Goal: Information Seeking & Learning: Learn about a topic

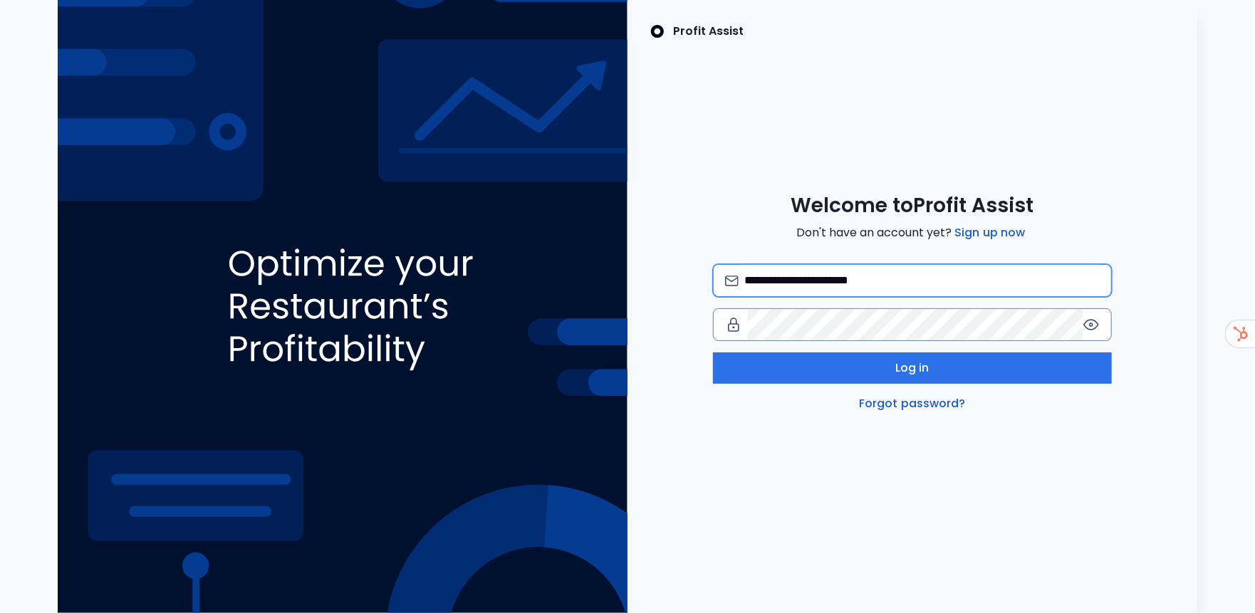
click at [926, 277] on input "**********" at bounding box center [921, 280] width 355 height 31
type input "**********"
click at [1085, 326] on icon at bounding box center [1091, 325] width 14 height 10
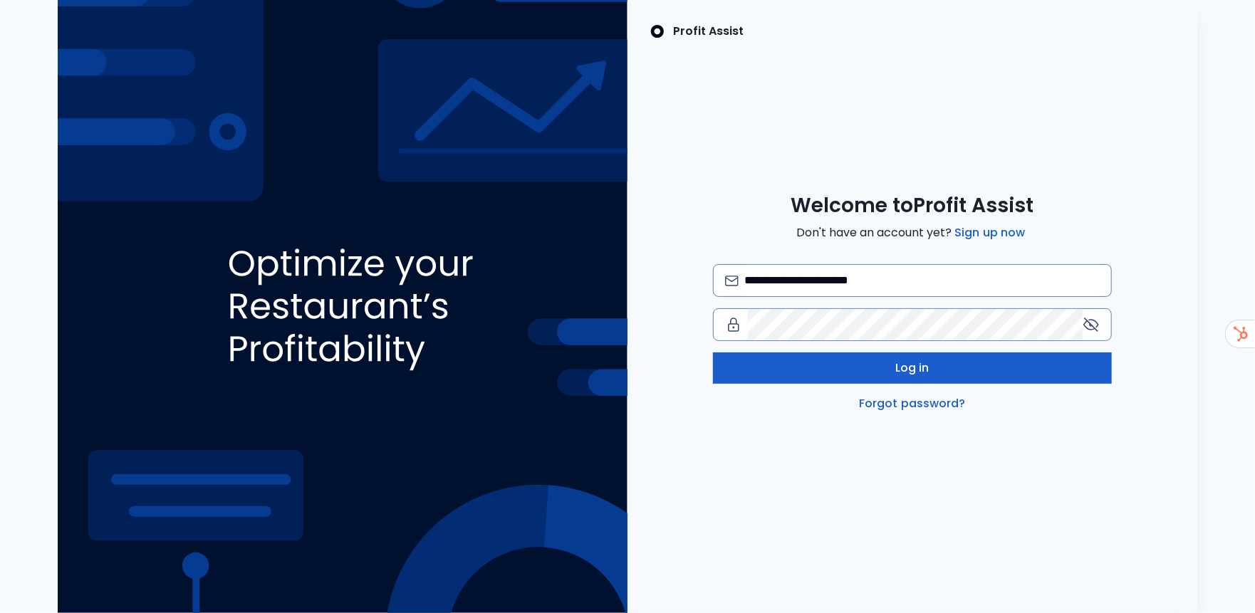
click at [757, 363] on button "Log in" at bounding box center [912, 368] width 399 height 31
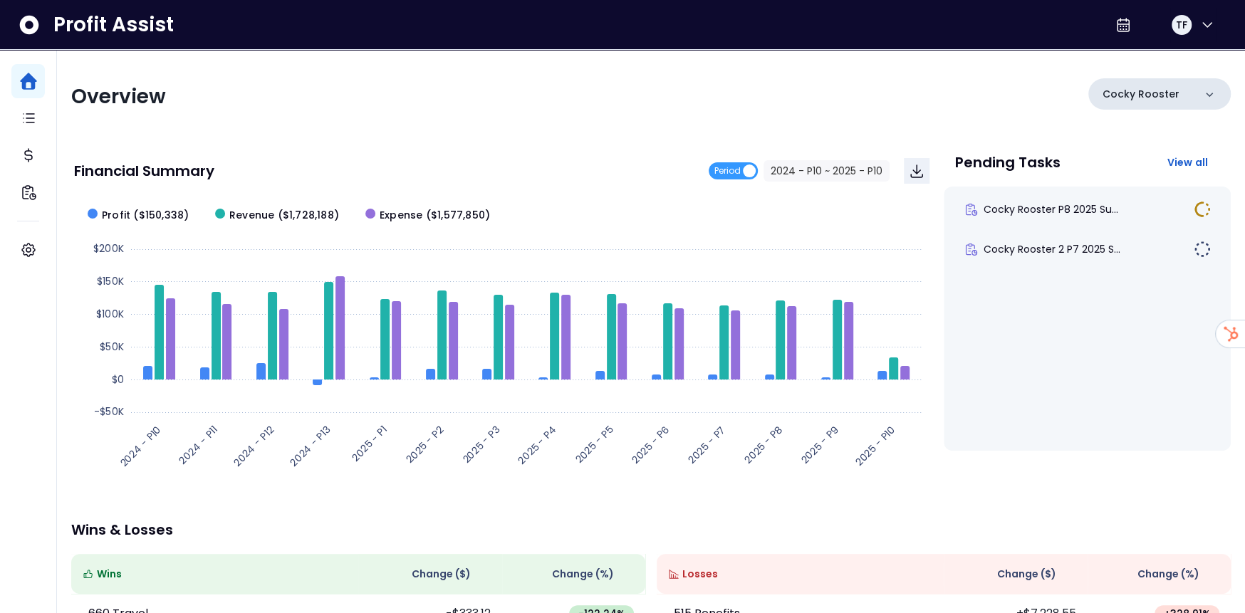
click at [1136, 95] on p "Cocky Rooster" at bounding box center [1141, 94] width 77 height 15
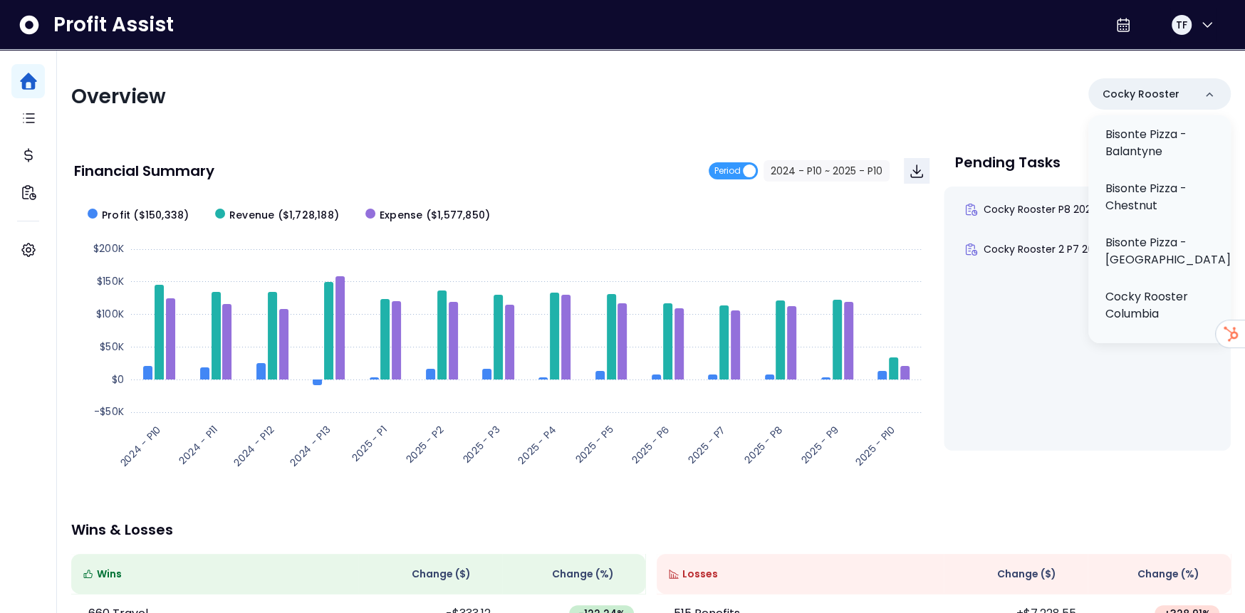
scroll to position [181, 0]
click at [1170, 313] on p "Cocky Rooster Columbia" at bounding box center [1160, 302] width 108 height 34
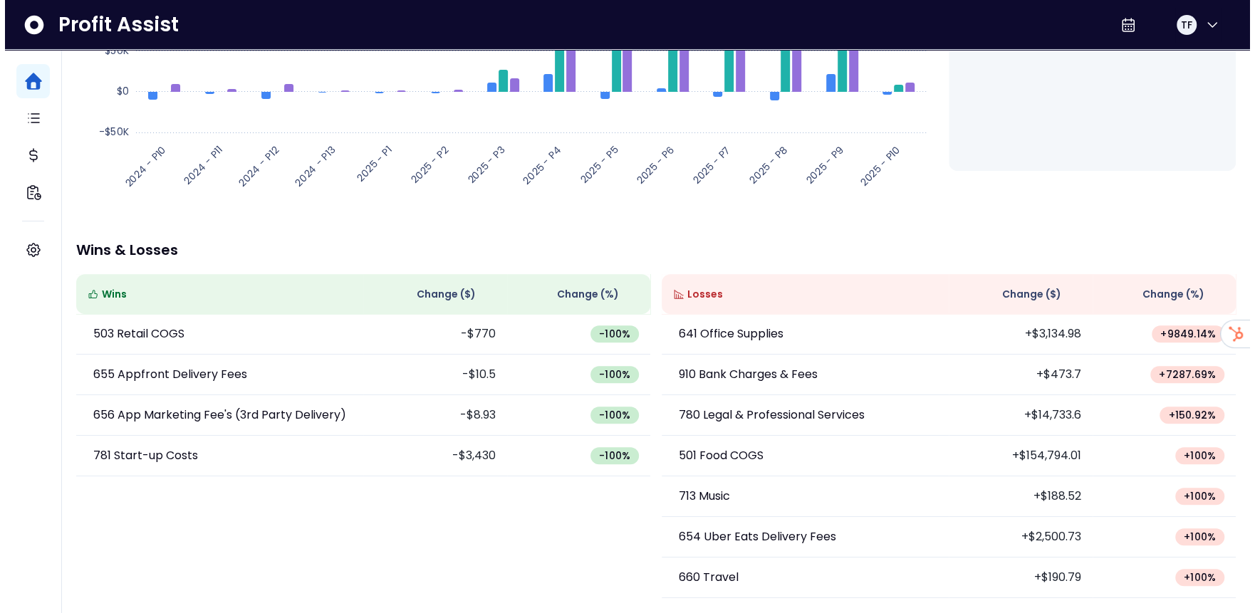
scroll to position [0, 0]
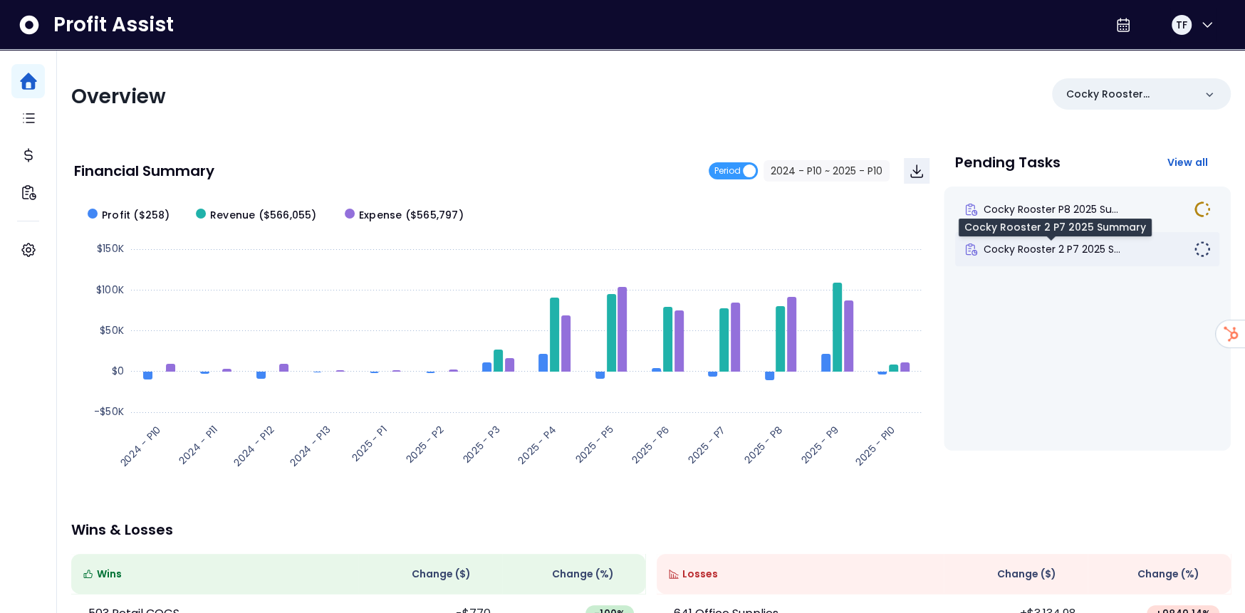
click at [1052, 252] on span "Cocky Rooster 2 P7 2025 S..." at bounding box center [1052, 249] width 137 height 14
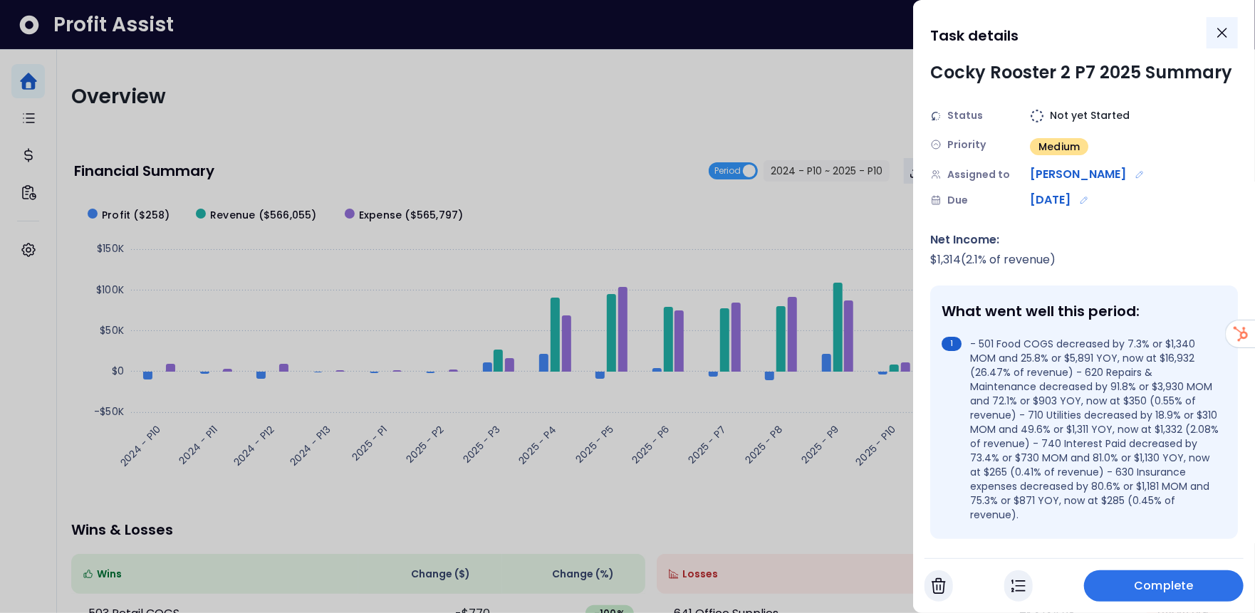
click at [1227, 33] on icon "Close" at bounding box center [1222, 32] width 17 height 17
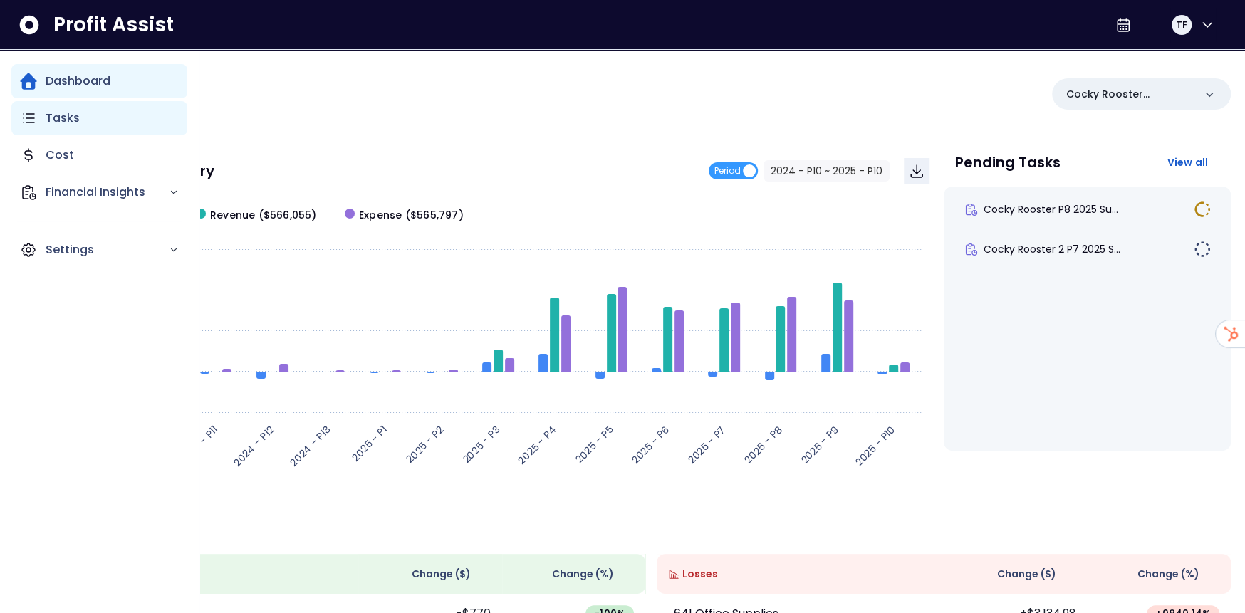
click at [28, 120] on icon "Main navigation" at bounding box center [28, 118] width 17 height 17
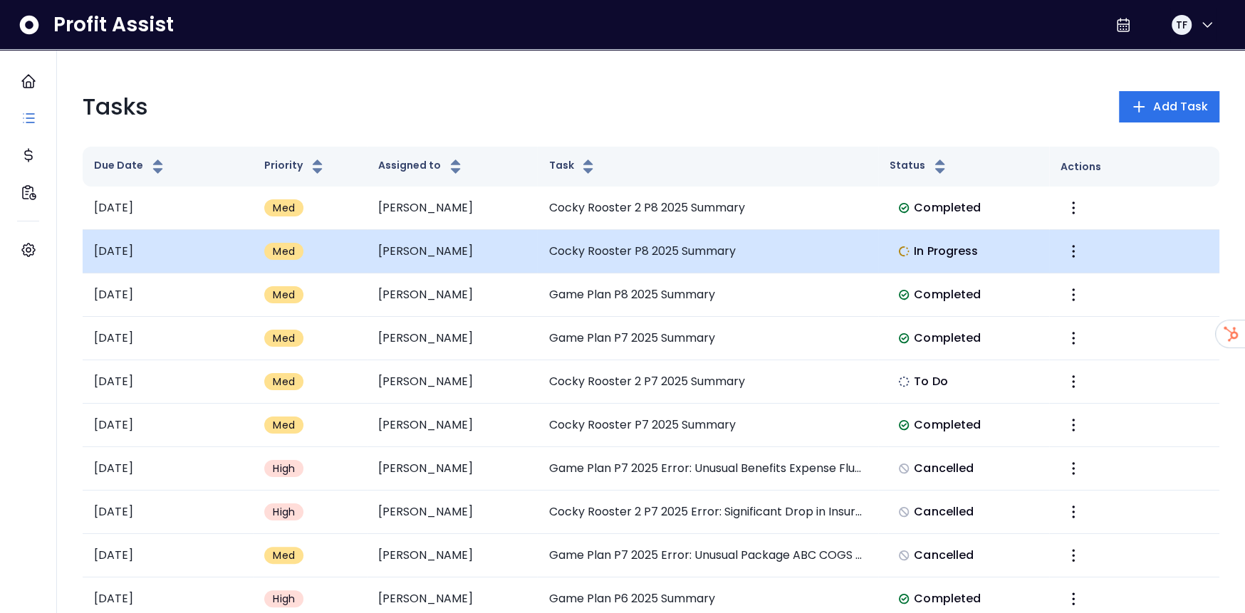
click at [957, 250] on span "In Progress" at bounding box center [946, 251] width 64 height 17
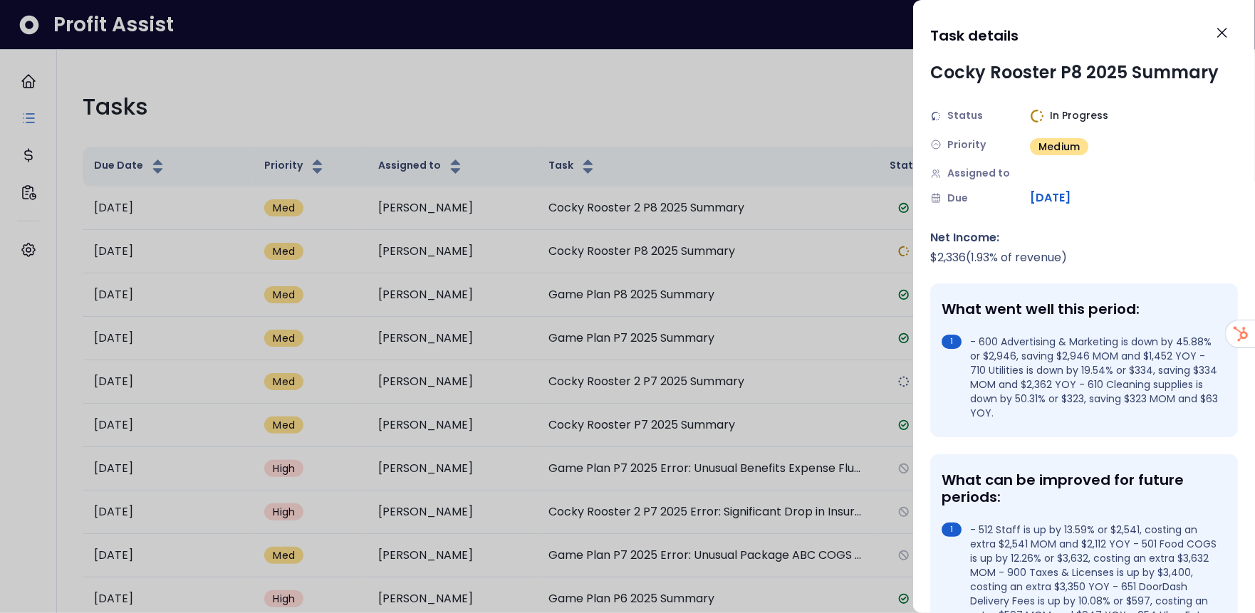
click at [673, 108] on div at bounding box center [627, 306] width 1255 height 613
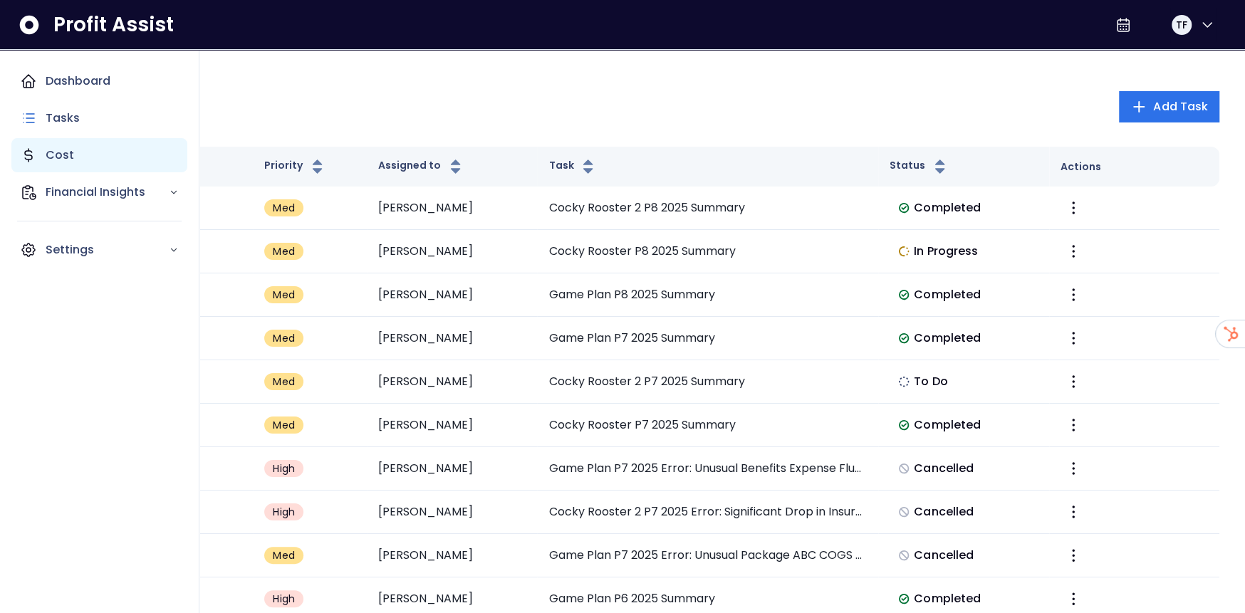
click at [41, 152] on div "Cost" at bounding box center [99, 155] width 176 height 34
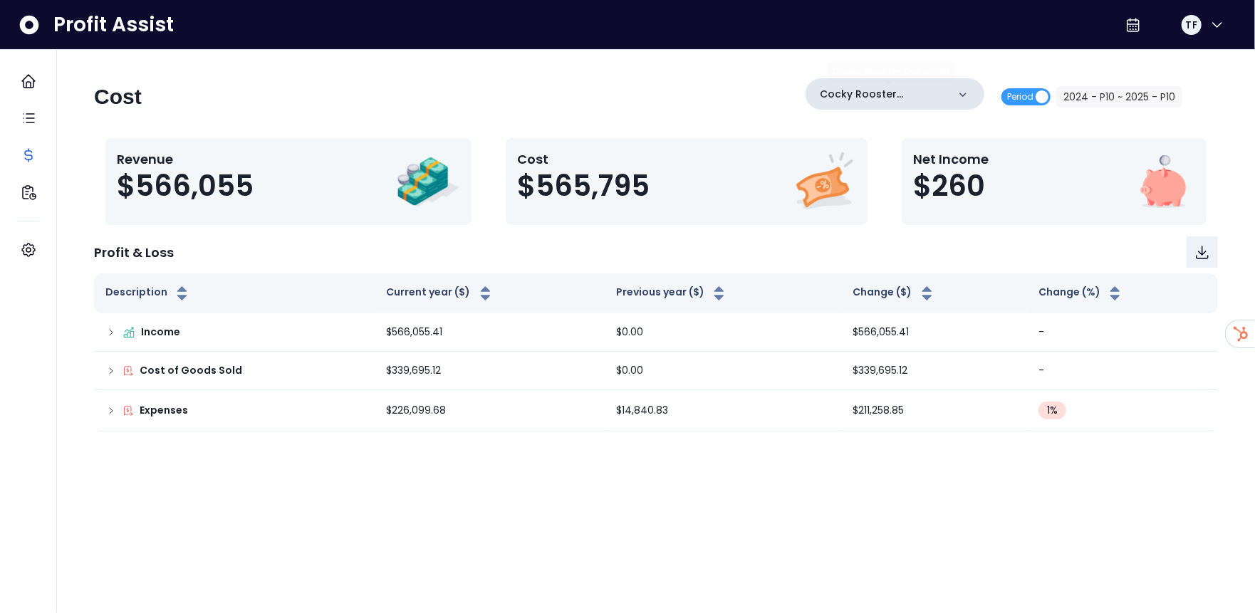
click at [930, 88] on p "Cocky Rooster Columbia" at bounding box center [884, 94] width 128 height 15
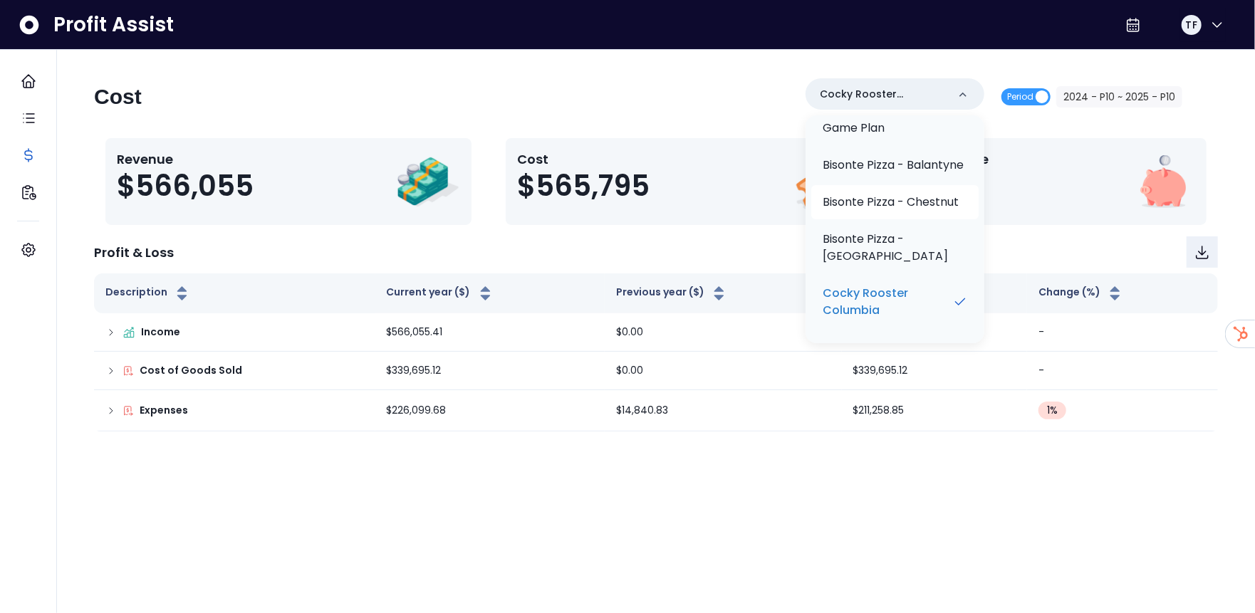
scroll to position [163, 0]
click at [886, 290] on p "Cocky Rooster Columbia" at bounding box center [888, 302] width 130 height 34
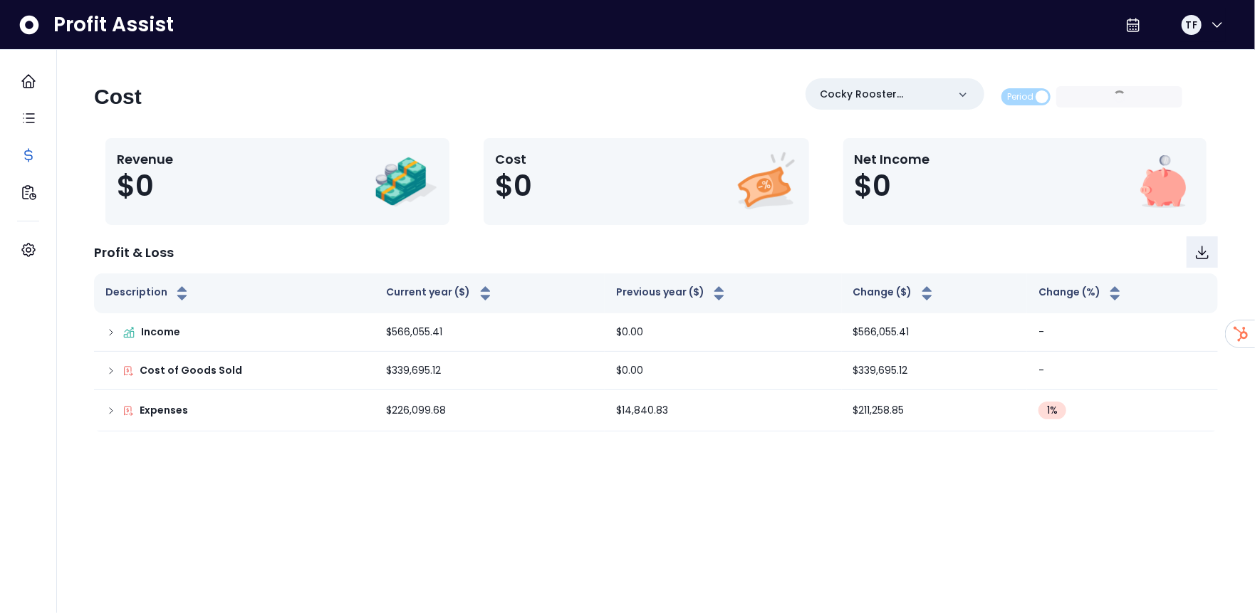
click at [619, 98] on div "Cost Cocky Rooster Columbia Period 2024 - P10 ~ 2025 - P10" at bounding box center [638, 102] width 1089 height 48
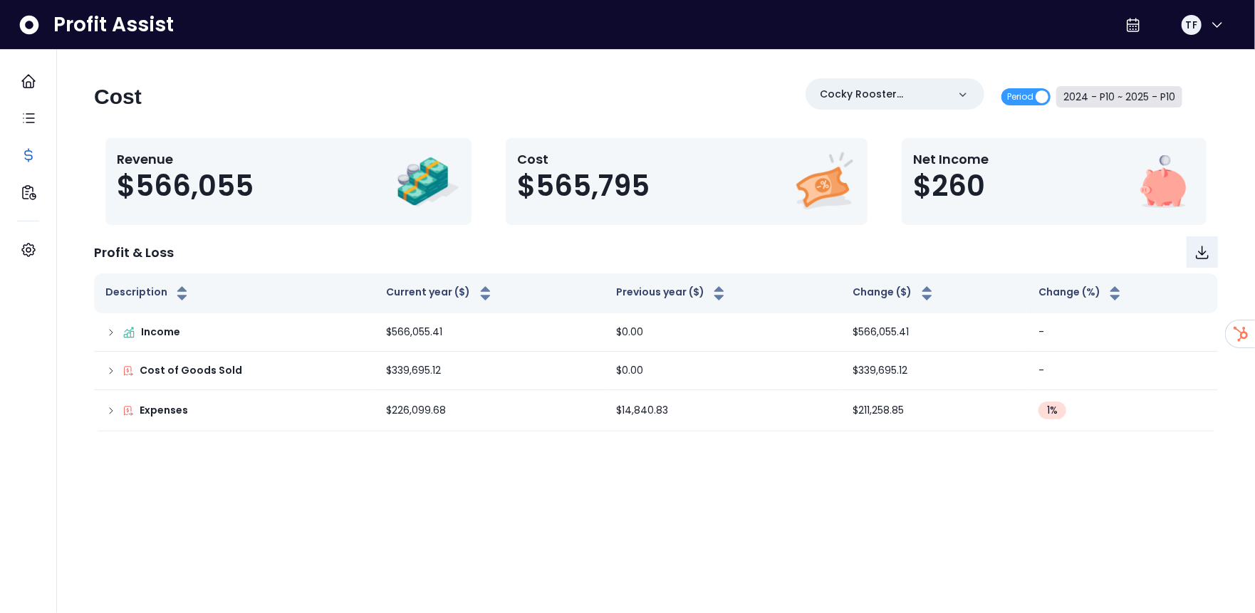
click at [1086, 94] on button "2024 - P10 ~ 2025 - P10" at bounding box center [1119, 96] width 126 height 21
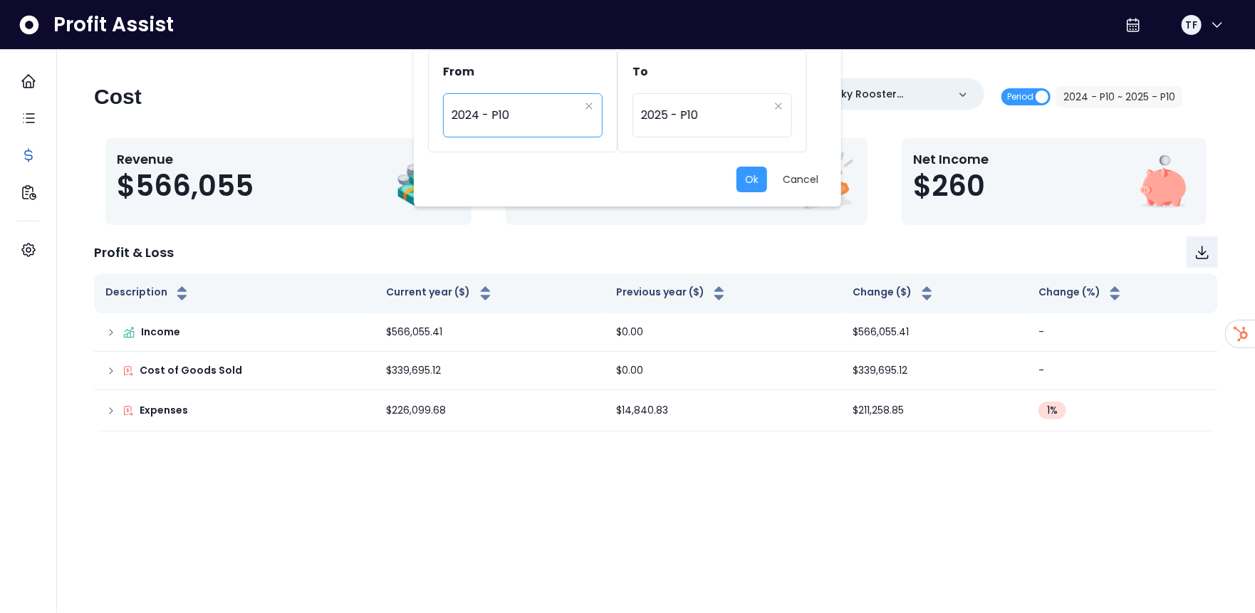
click at [561, 120] on span "2024 - P10" at bounding box center [516, 115] width 128 height 33
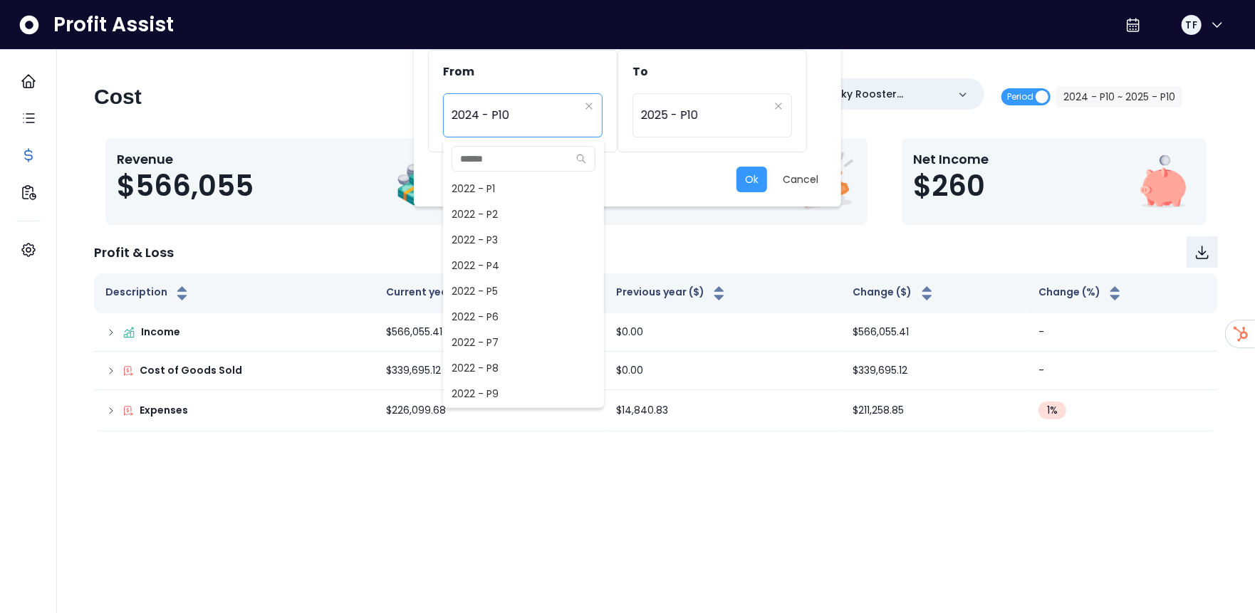
scroll to position [692, 0]
click at [519, 360] on span "2024 - P9" at bounding box center [523, 369] width 161 height 26
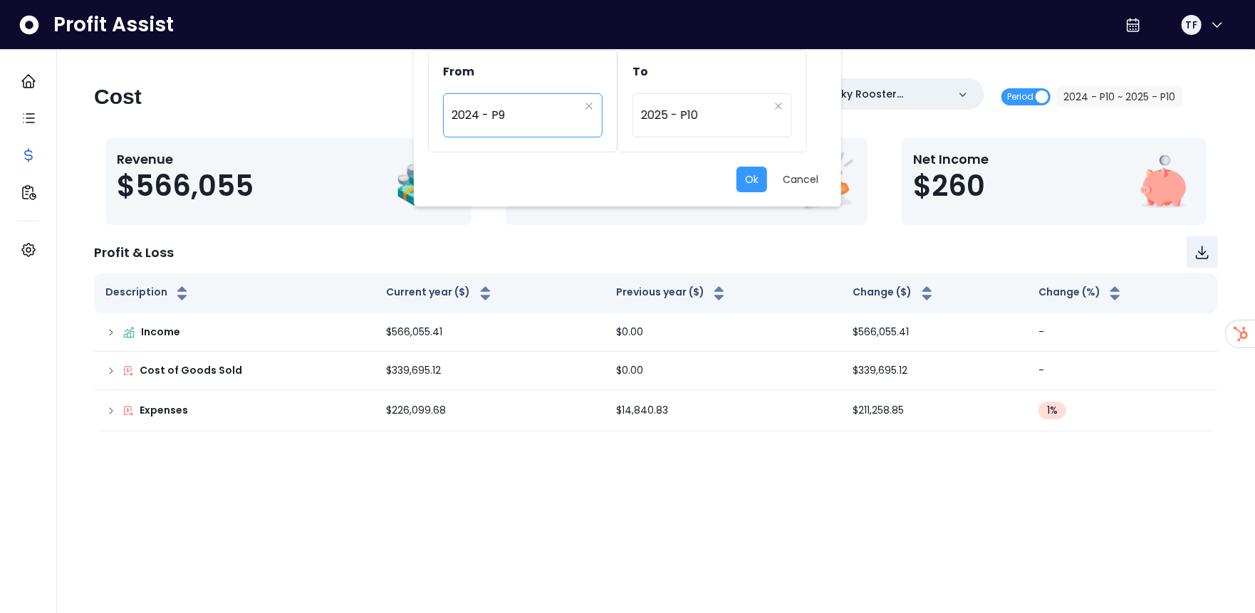
click at [484, 106] on span "2024 - P9" at bounding box center [516, 115] width 128 height 33
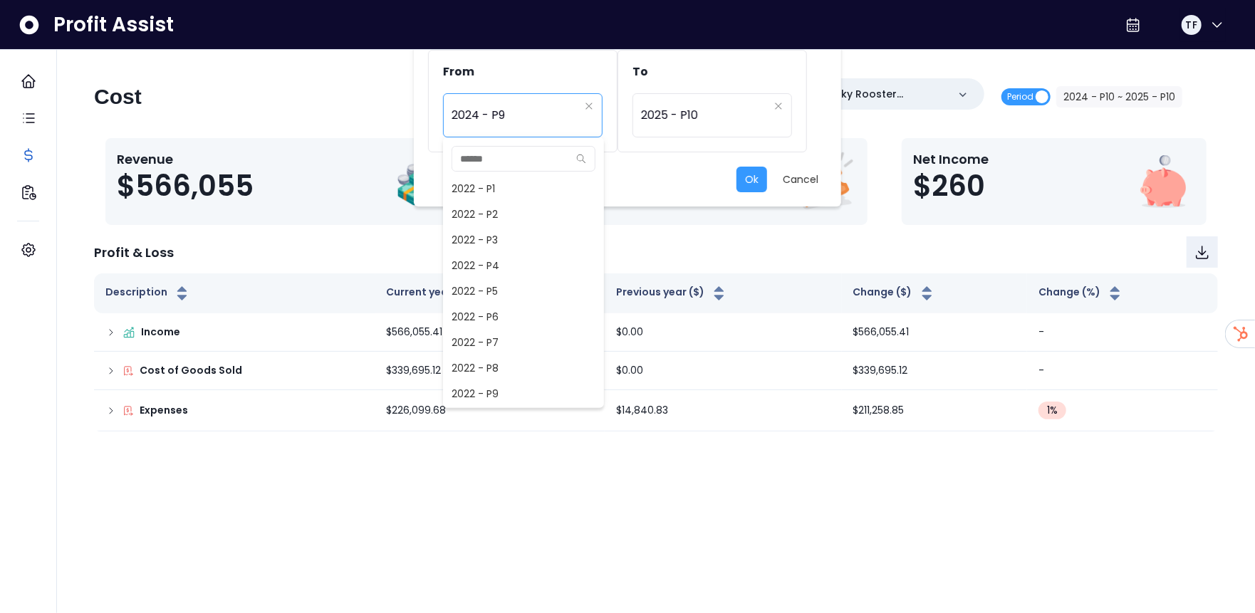
scroll to position [666, 0]
drag, startPoint x: 501, startPoint y: 349, endPoint x: 503, endPoint y: 341, distance: 8.1
click at [501, 348] on span "2024 - P7" at bounding box center [523, 344] width 161 height 26
type input "*********"
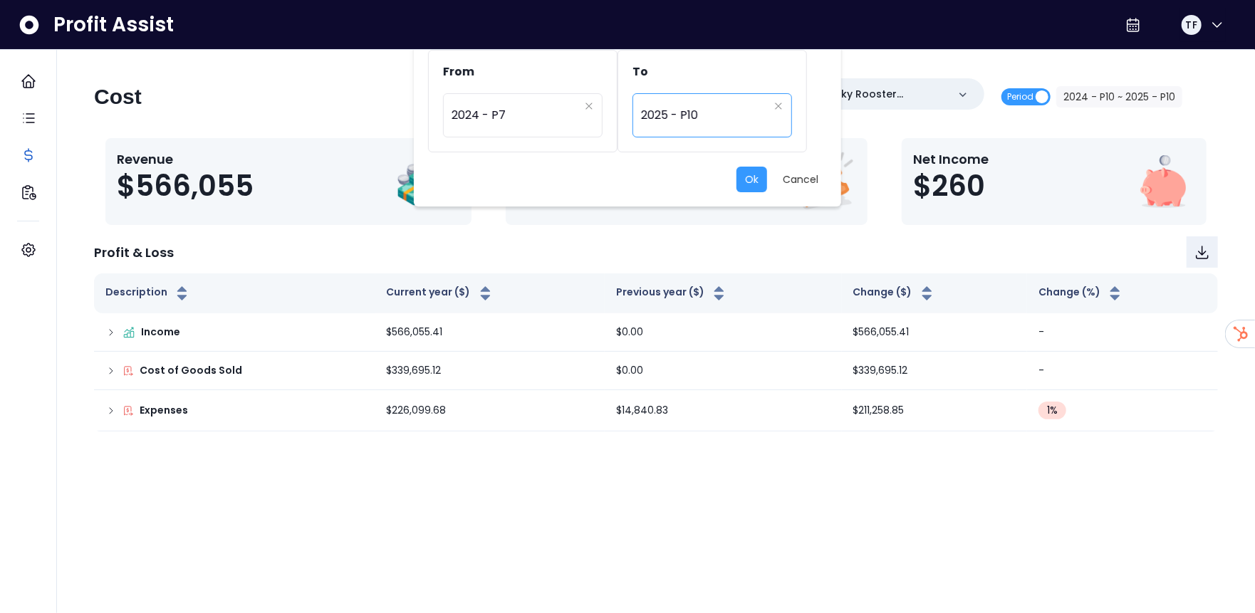
click at [722, 113] on span "2025 - P10" at bounding box center [705, 115] width 128 height 33
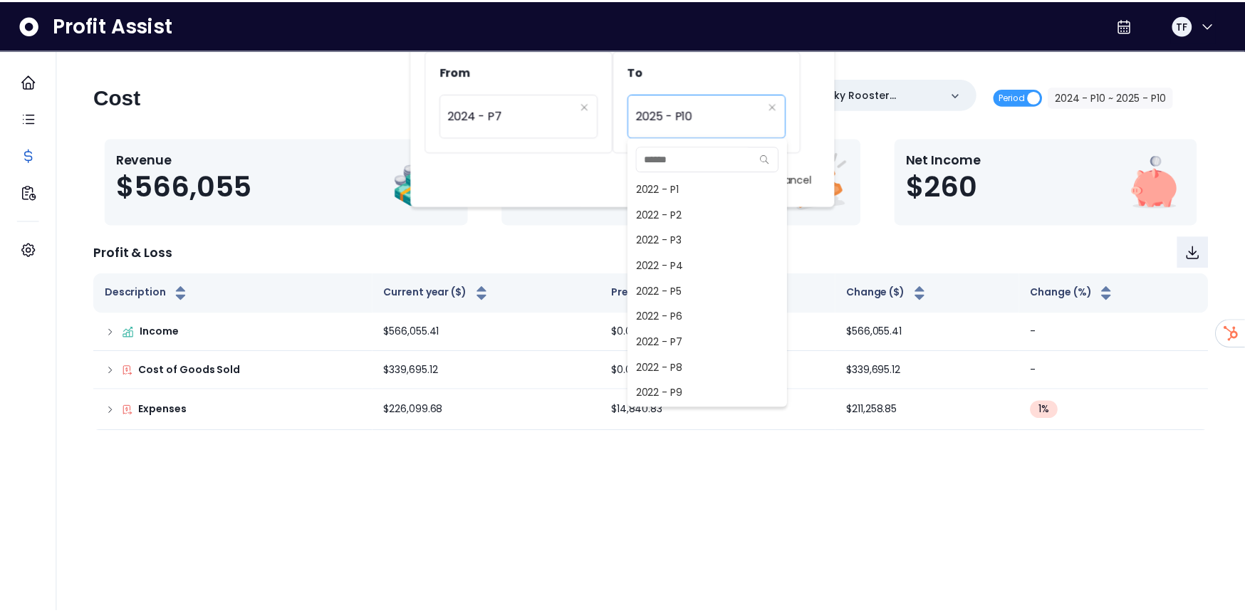
scroll to position [1025, 0]
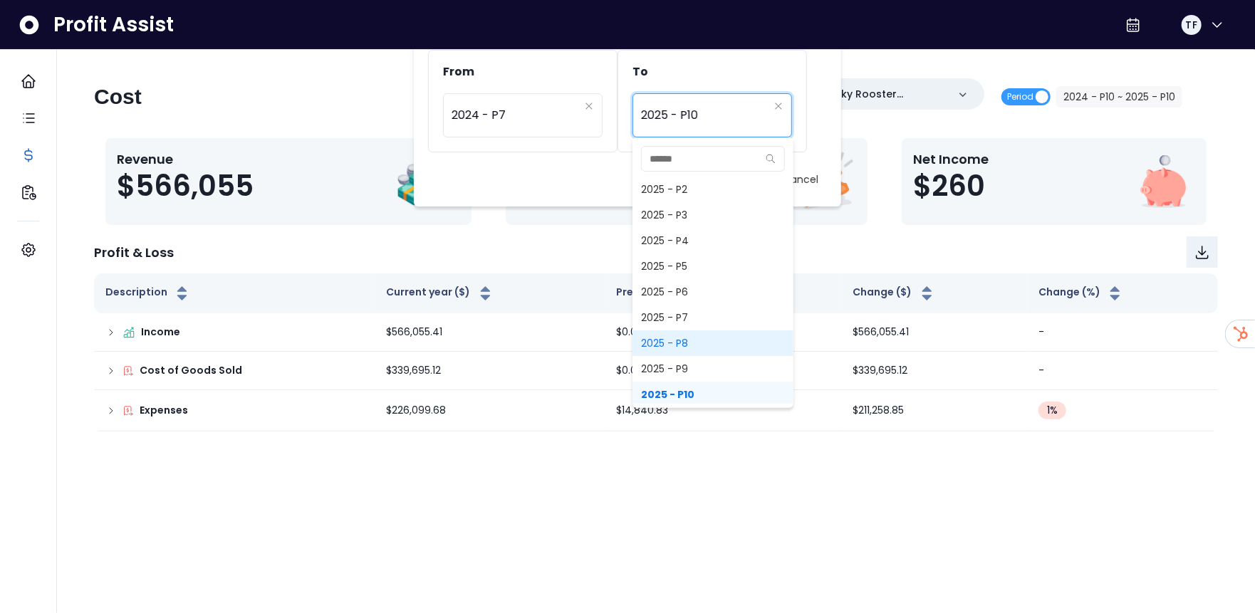
click at [728, 346] on span "2025 - P8" at bounding box center [713, 344] width 161 height 26
type input "*********"
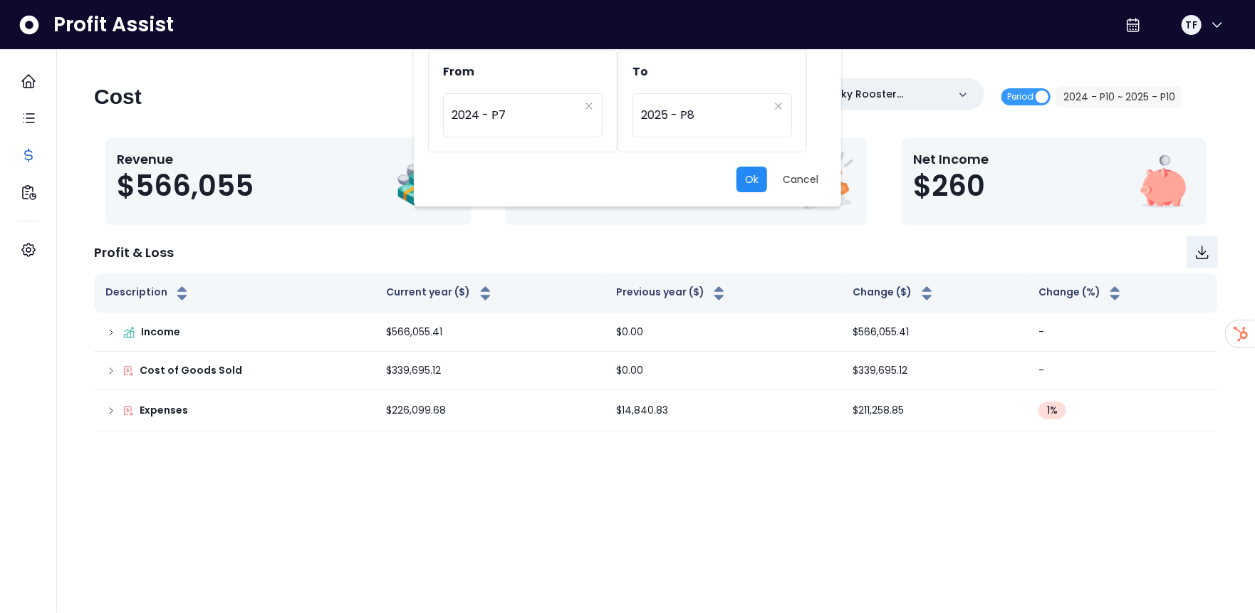
click at [744, 185] on button "Ok" at bounding box center [752, 180] width 31 height 26
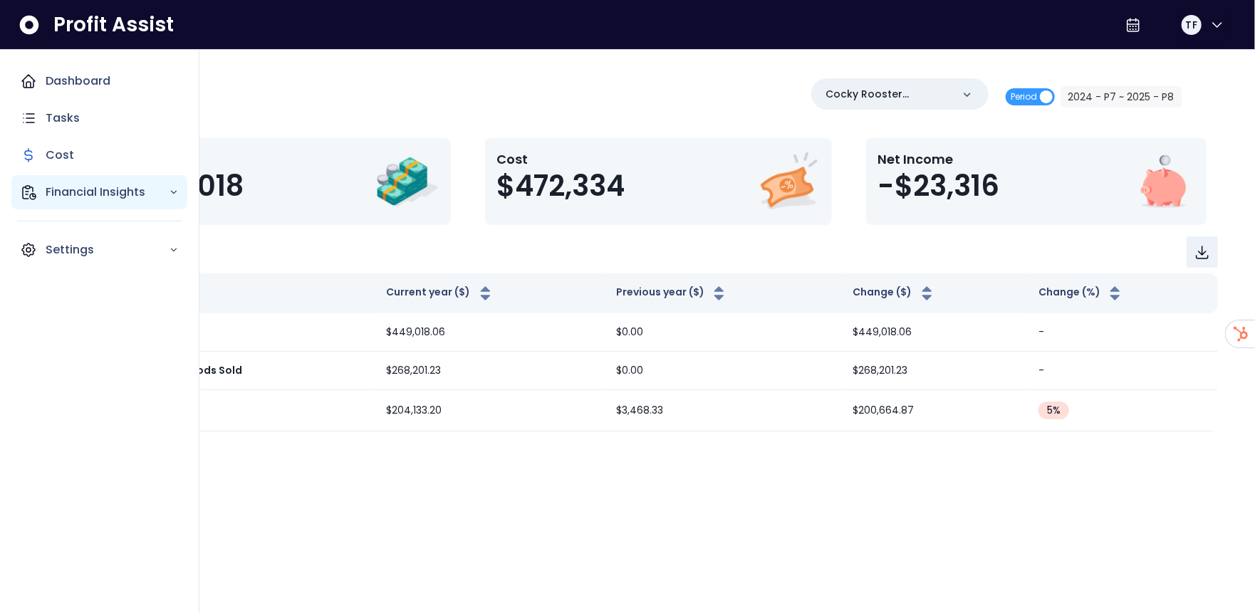
click at [33, 188] on icon "Main navigation" at bounding box center [28, 192] width 17 height 17
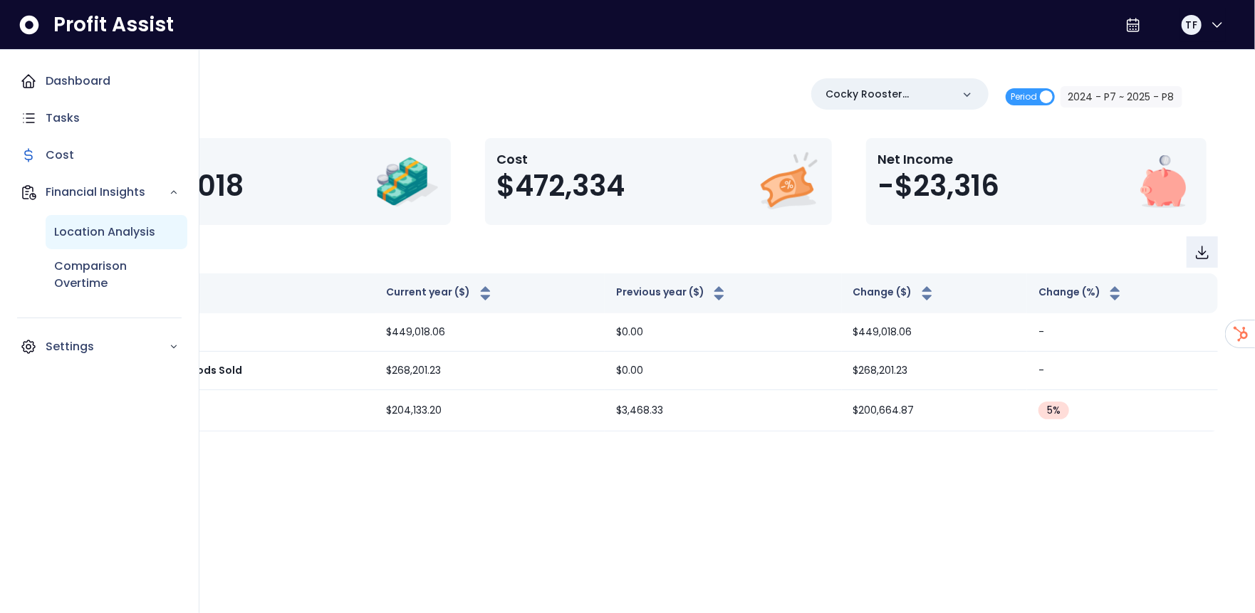
click at [75, 236] on p "Location Analysis" at bounding box center [104, 232] width 101 height 17
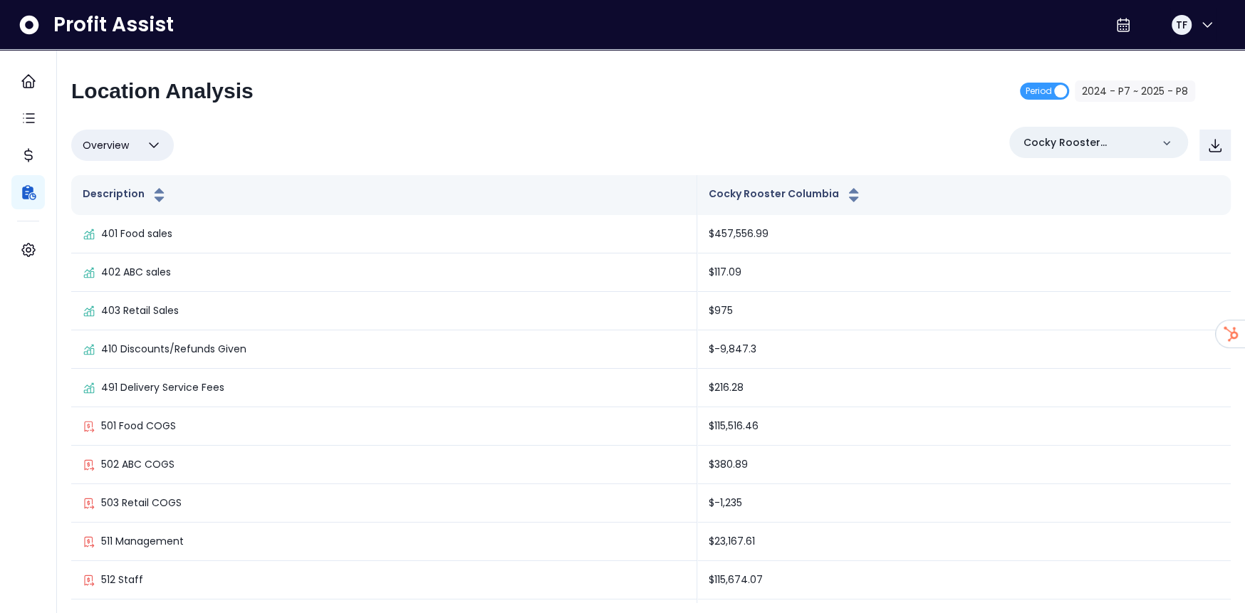
click at [535, 118] on div "Location Analysis Period 2024 - P7 ~ 2025 - P8 Overview Overview % of cost % of…" at bounding box center [651, 340] width 1160 height 524
click at [123, 155] on button "Overview" at bounding box center [122, 145] width 103 height 31
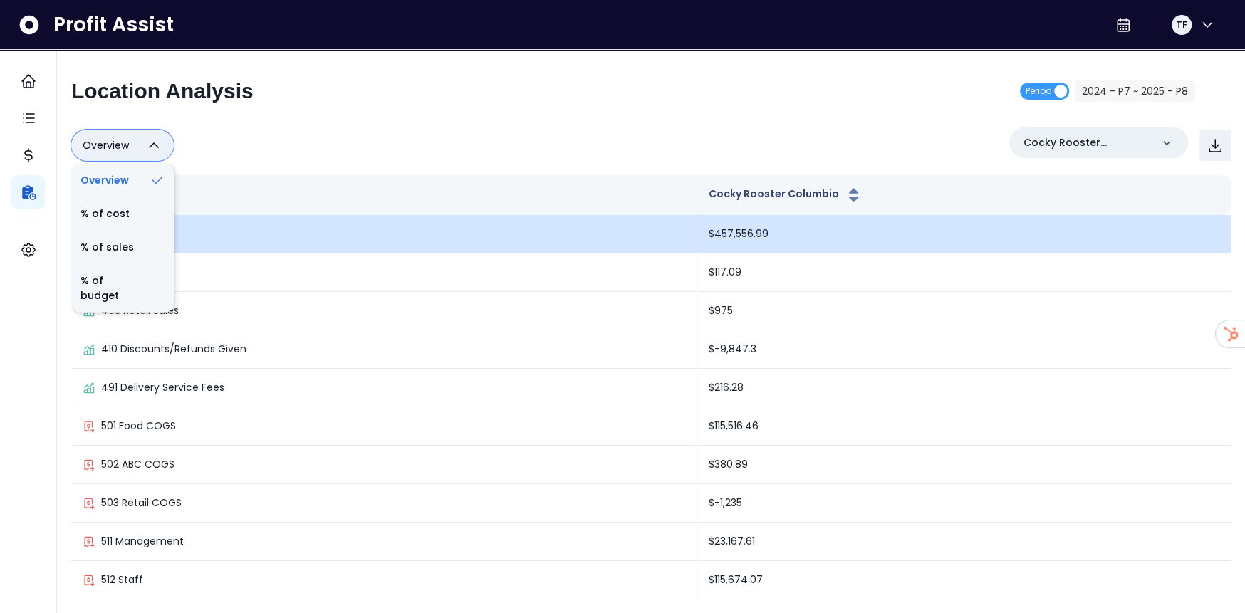
click at [86, 248] on li "% of sales" at bounding box center [122, 247] width 103 height 33
type input "*********"
